Goal: Task Accomplishment & Management: Use online tool/utility

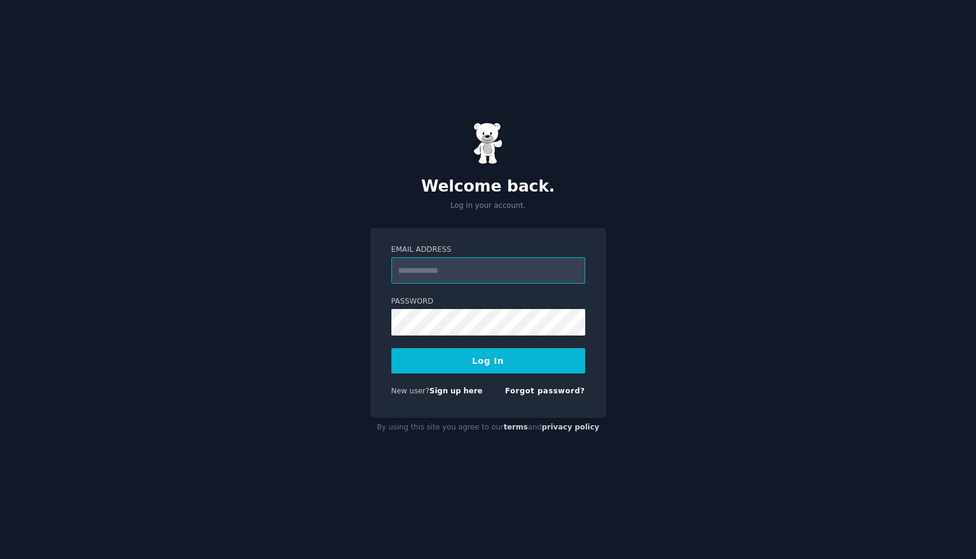
paste input "**********"
type input "**********"
click at [471, 308] on div "Password" at bounding box center [488, 315] width 194 height 39
click at [391, 348] on button "Log In" at bounding box center [488, 360] width 194 height 25
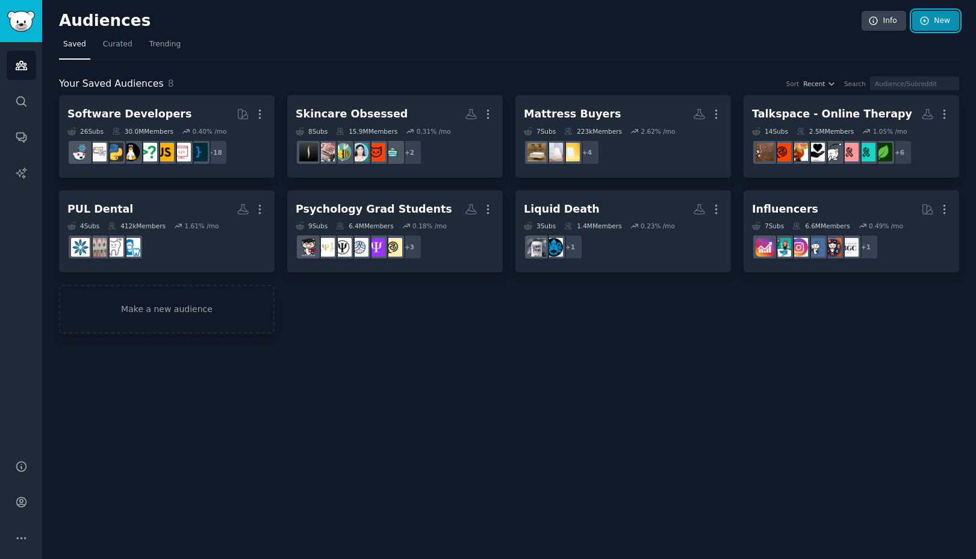
click at [935, 17] on link "New" at bounding box center [935, 21] width 47 height 20
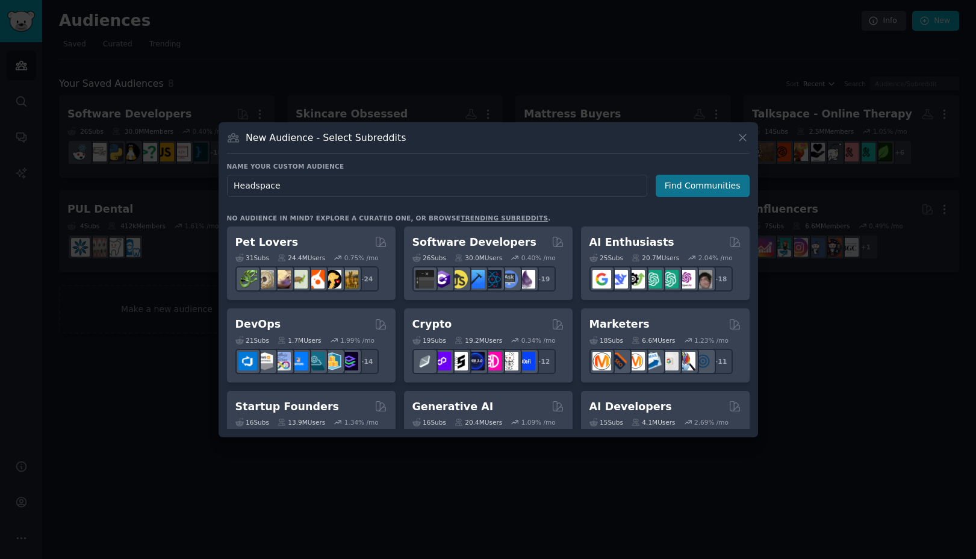
type input "Headspace"
click at [688, 186] on button "Find Communities" at bounding box center [702, 186] width 94 height 22
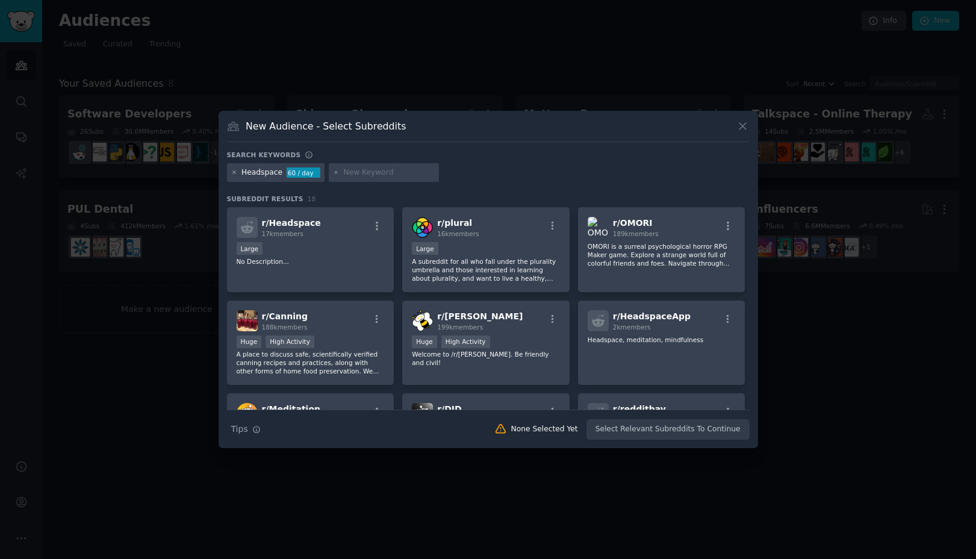
click at [232, 172] on icon at bounding box center [234, 172] width 7 height 7
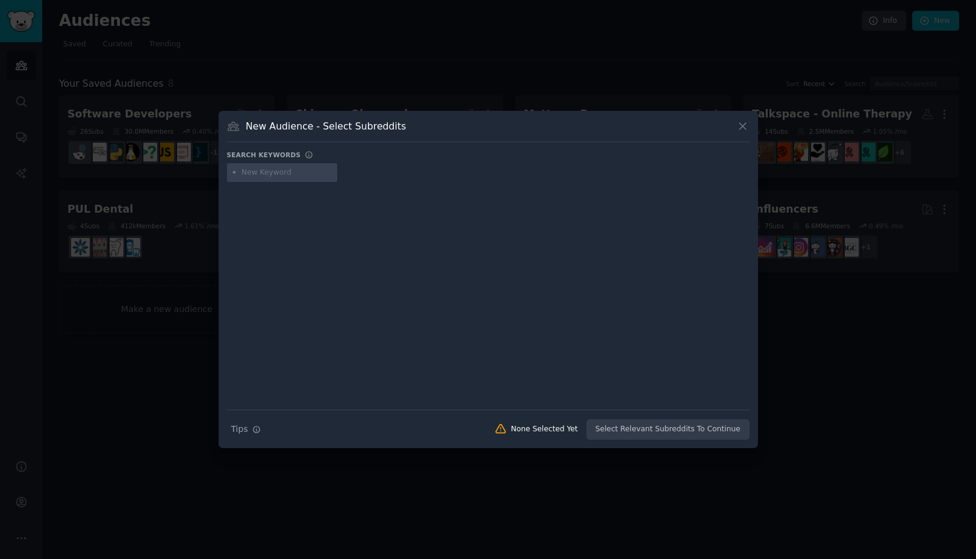
click at [264, 171] on input "text" at bounding box center [286, 172] width 91 height 11
type input "Meditation App"
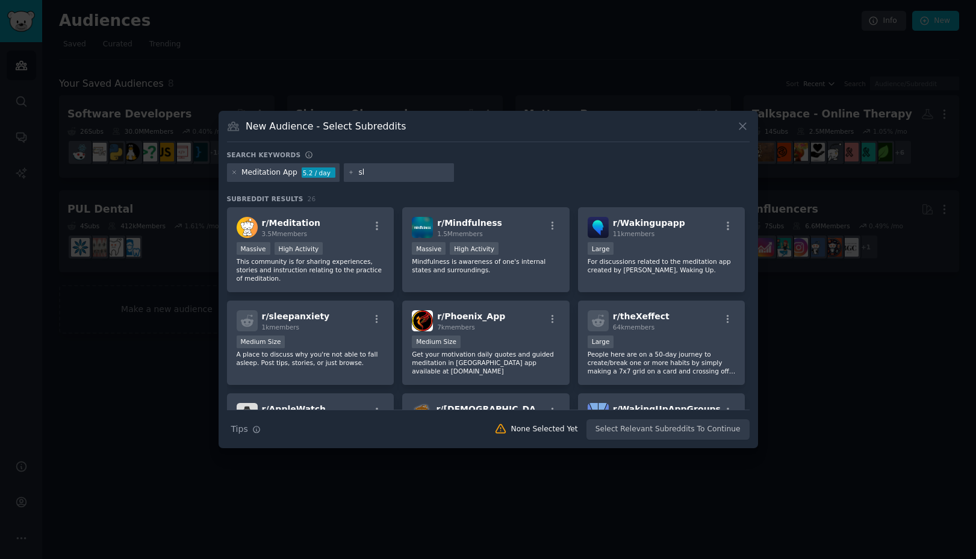
type input "s"
type input "sleep app"
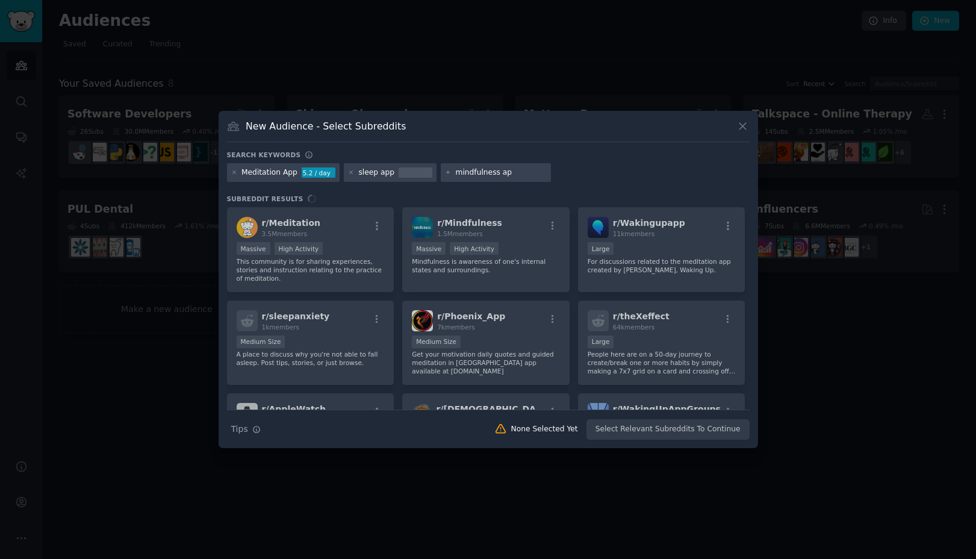
type input "mindfulness app"
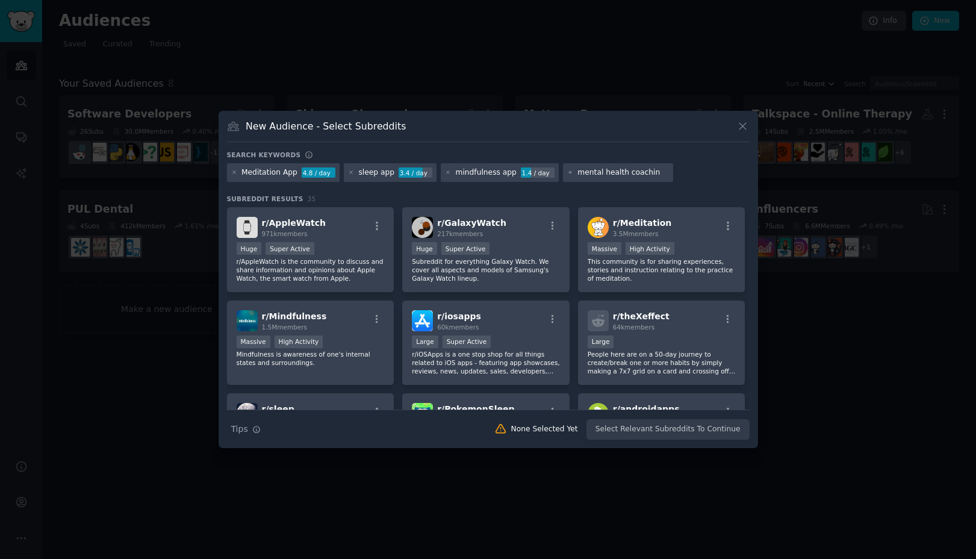
type input "mental [MEDICAL_DATA]"
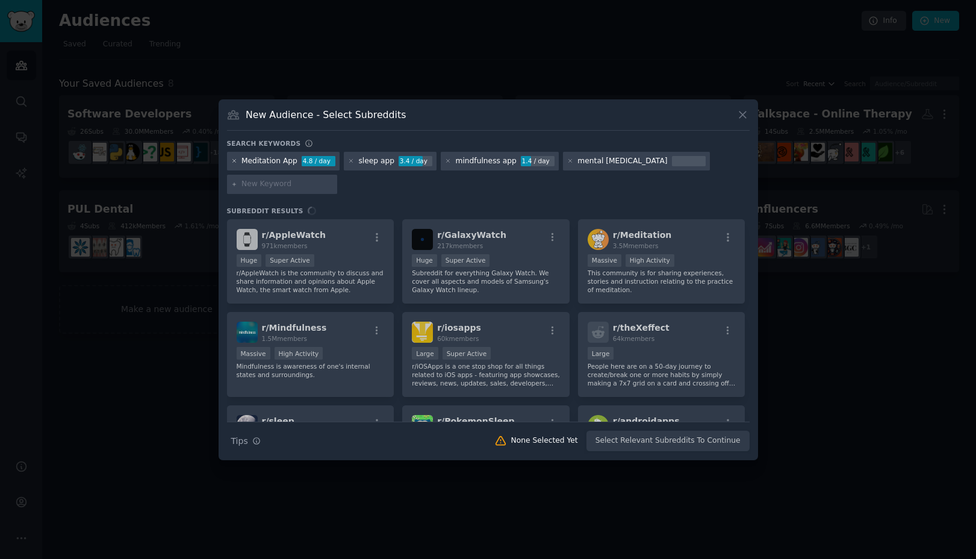
click at [234, 160] on icon at bounding box center [234, 161] width 7 height 7
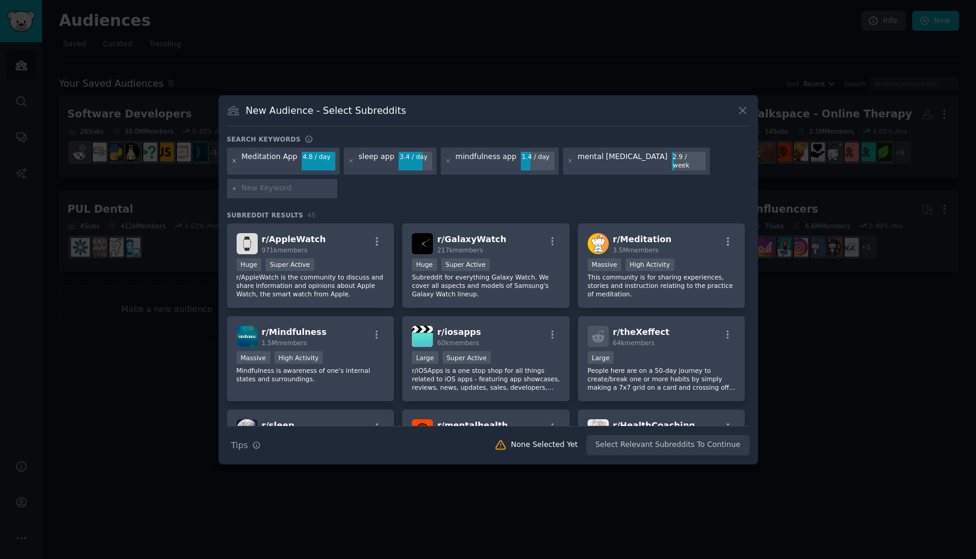
click at [234, 160] on icon at bounding box center [234, 161] width 7 height 7
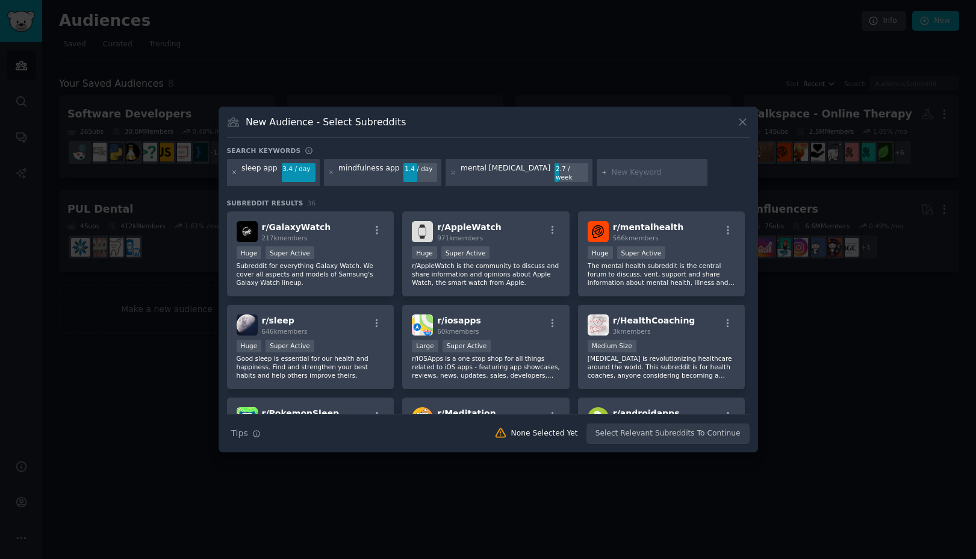
click at [232, 172] on icon at bounding box center [234, 172] width 7 height 7
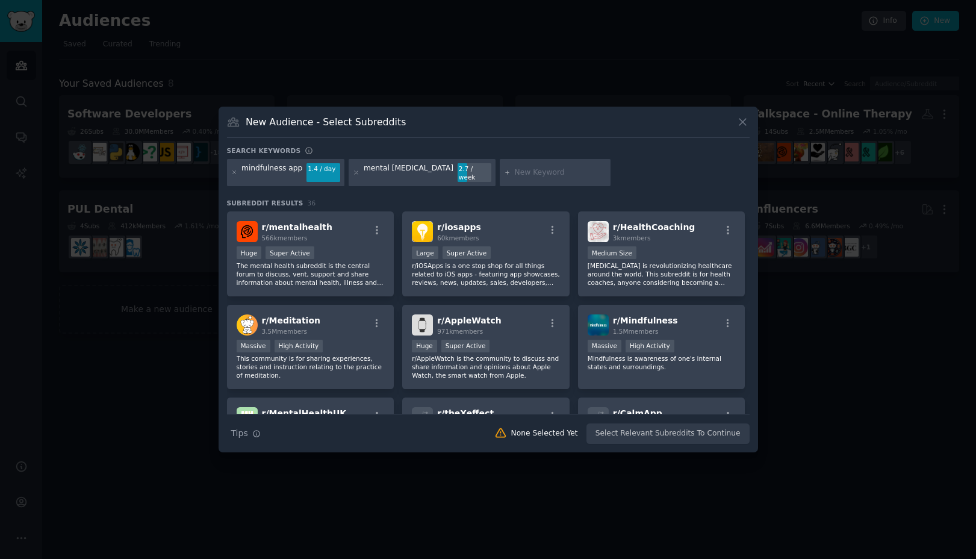
click at [232, 172] on icon at bounding box center [234, 172] width 7 height 7
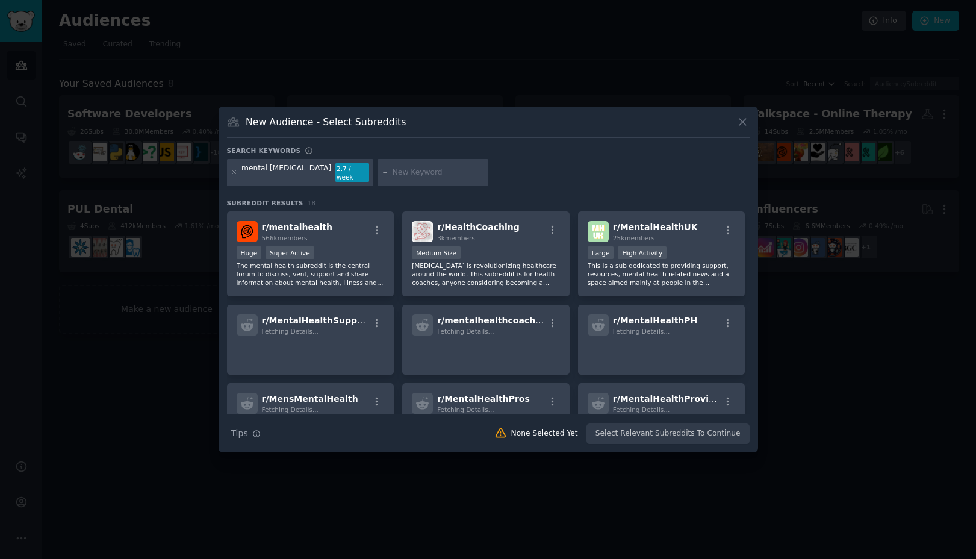
click at [232, 172] on icon at bounding box center [234, 172] width 7 height 7
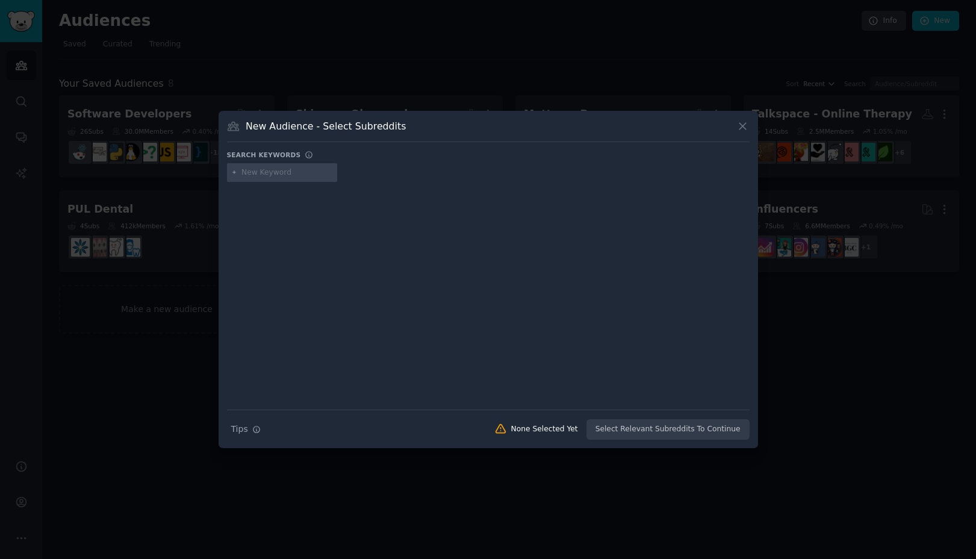
click at [265, 175] on input "text" at bounding box center [286, 172] width 91 height 11
type input "headspace"
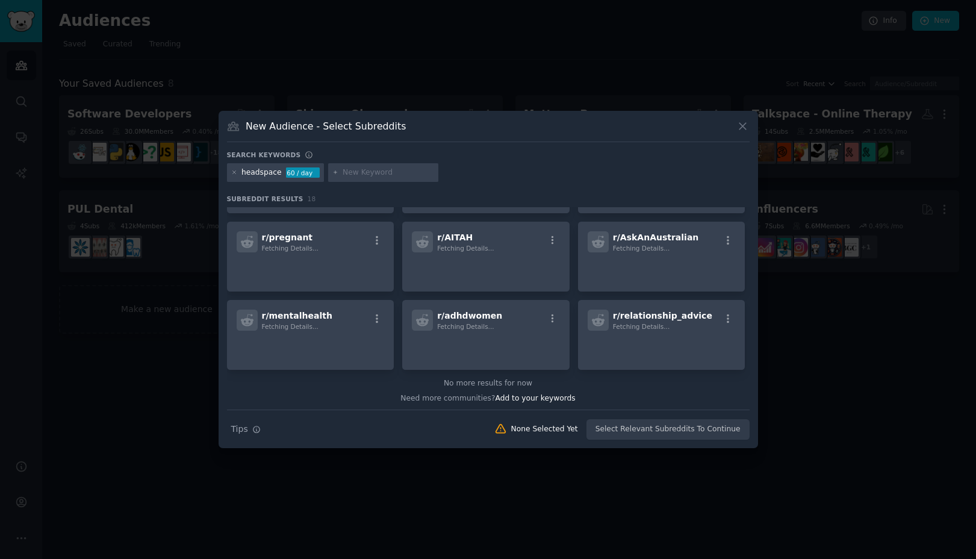
scroll to position [357, 0]
click at [740, 127] on icon at bounding box center [742, 126] width 13 height 13
